Goal: Find specific page/section: Find specific page/section

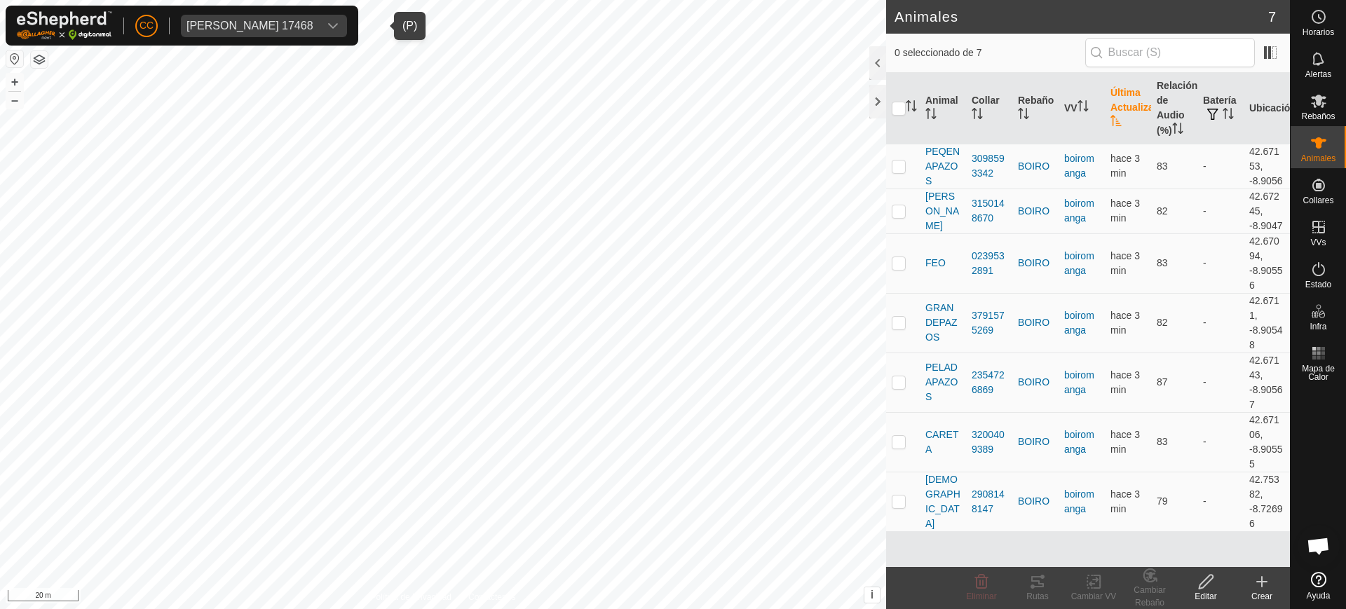
click at [239, 32] on span "[PERSON_NAME] 17468" at bounding box center [250, 26] width 138 height 22
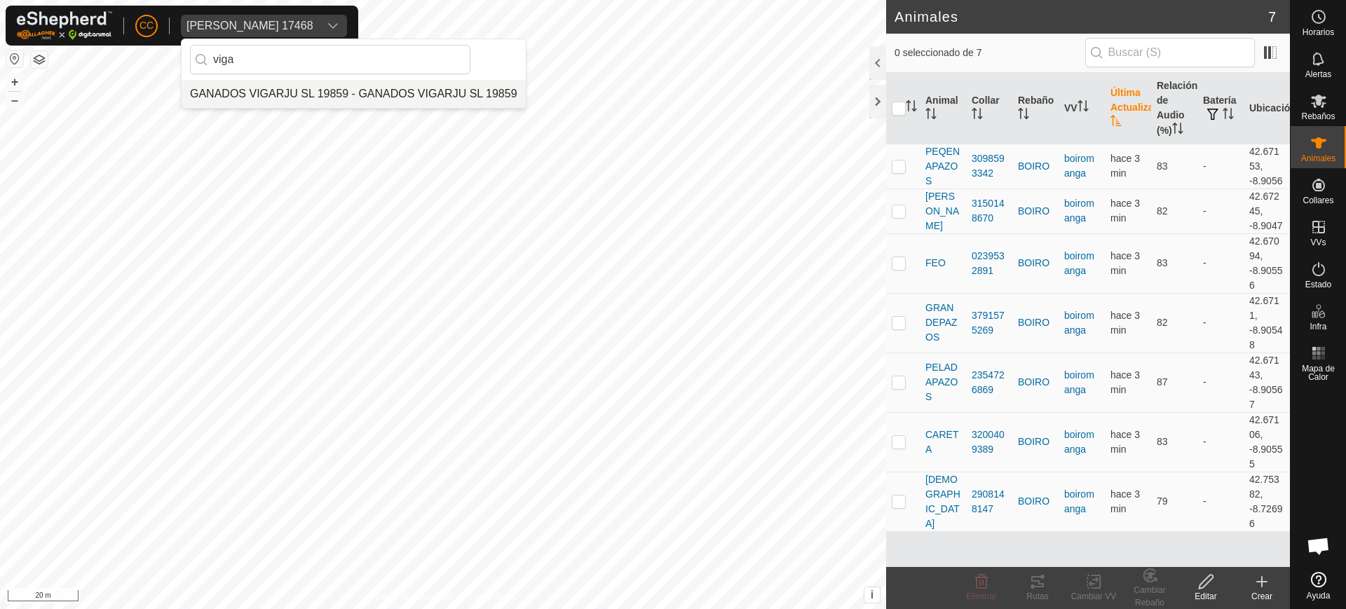
type input "viga"
click at [273, 95] on li "GANADOS VIGARJU SL 19859 - GANADOS VIGARJU SL 19859" at bounding box center [354, 94] width 344 height 28
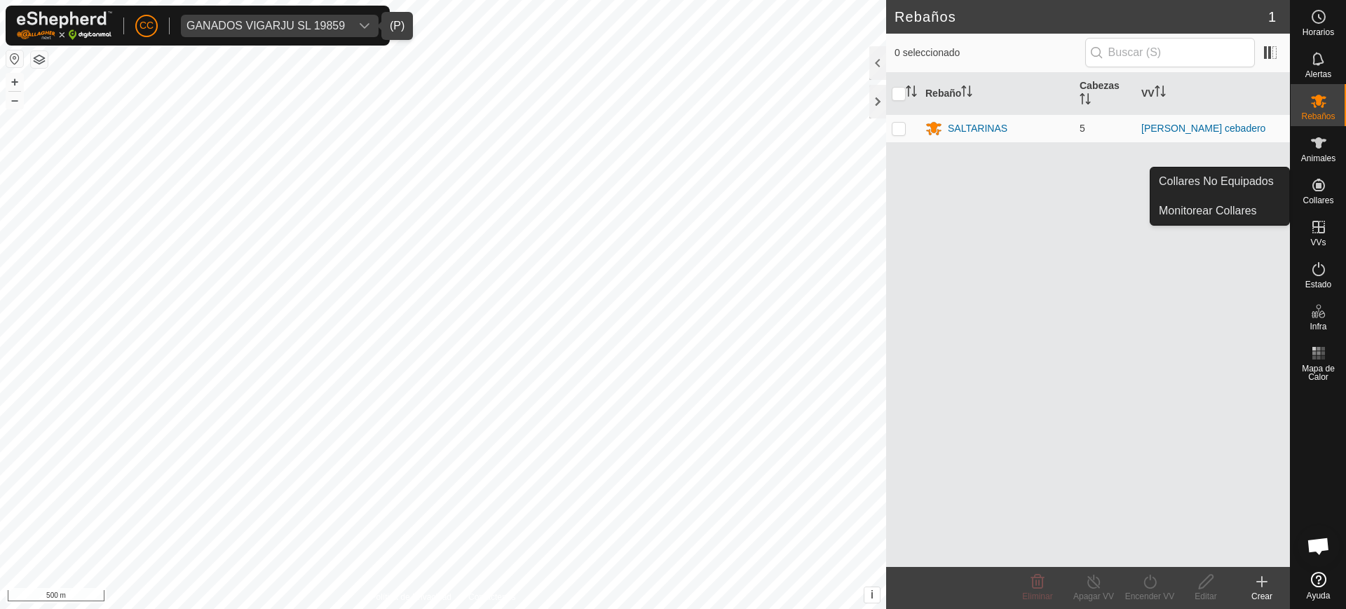
click at [1325, 191] on icon at bounding box center [1318, 185] width 17 height 17
click at [1255, 183] on link "Collares No Equipados" at bounding box center [1219, 182] width 139 height 28
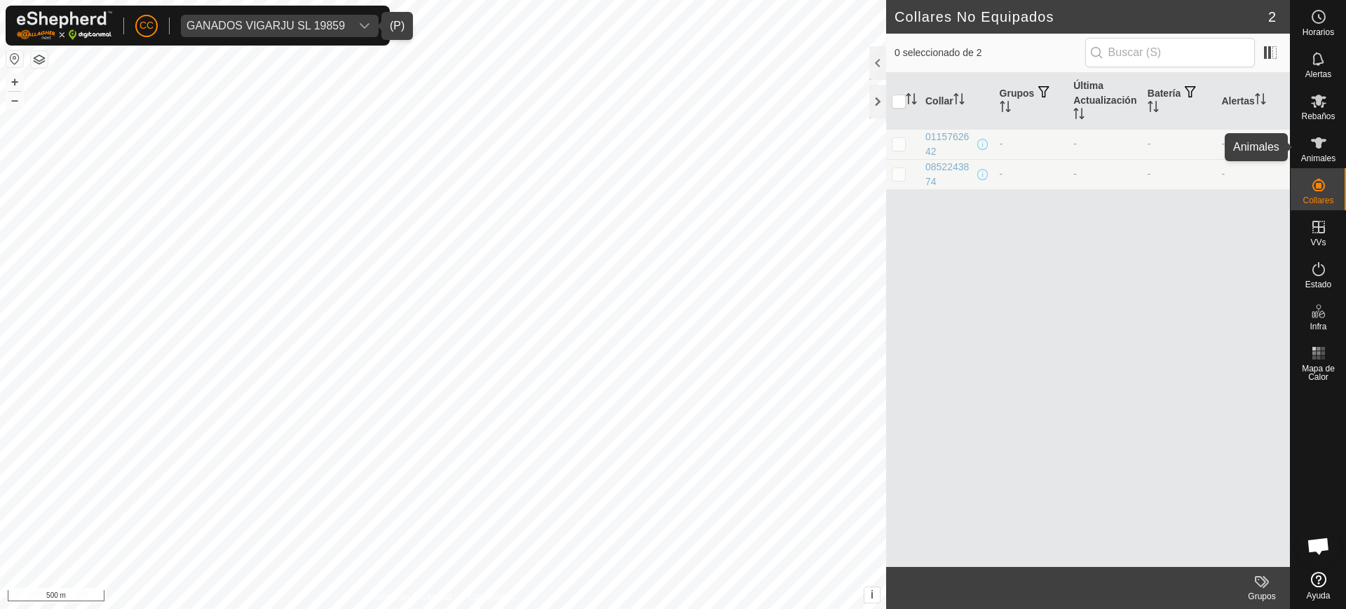
click at [1316, 152] on es-animals-svg-icon at bounding box center [1318, 143] width 25 height 22
